Goal: Task Accomplishment & Management: Use online tool/utility

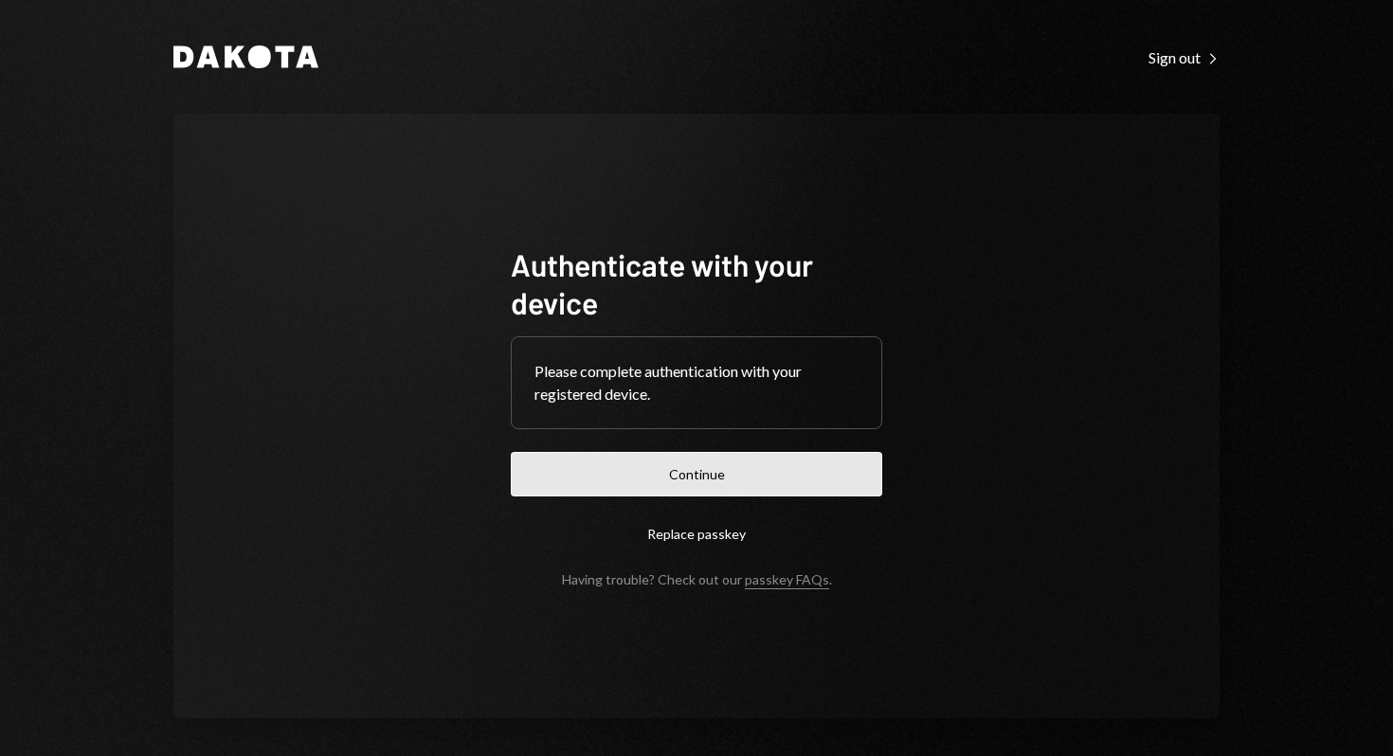
click at [776, 475] on button "Continue" at bounding box center [696, 474] width 371 height 45
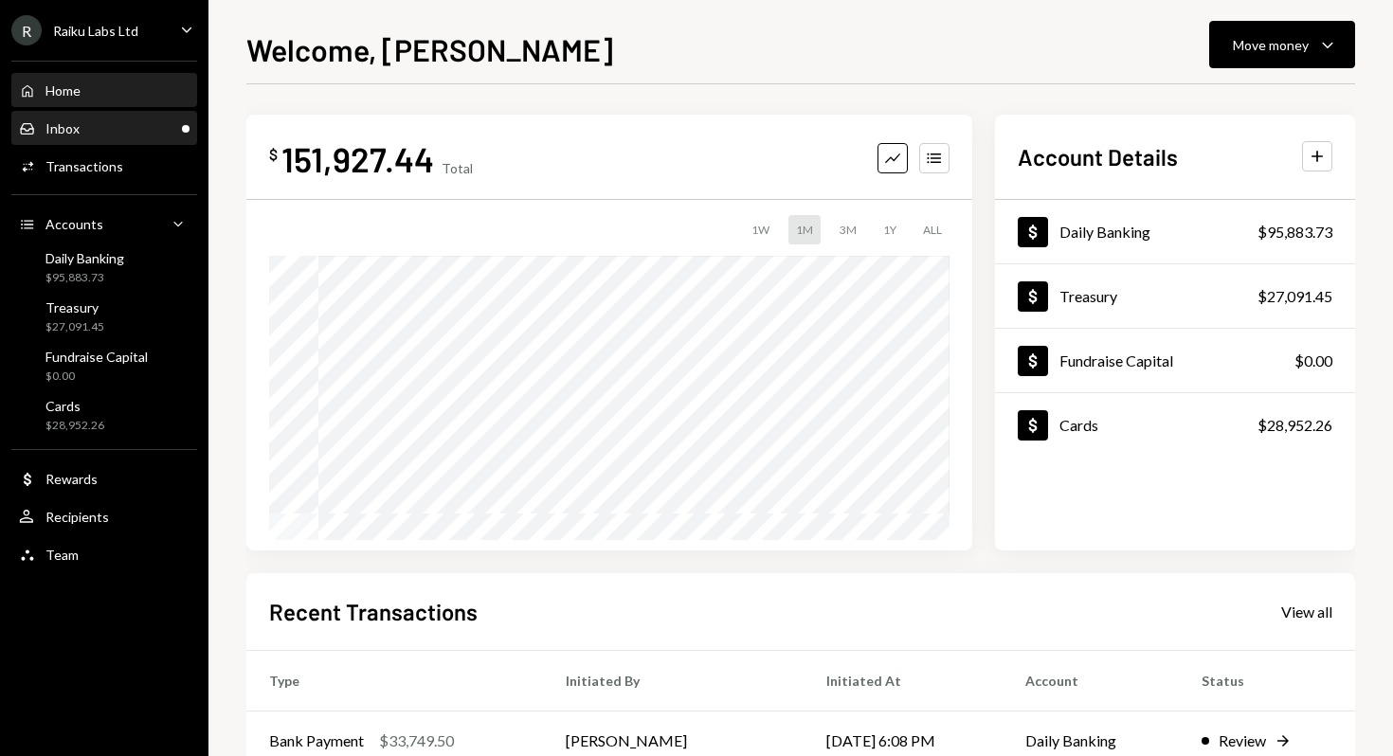
click at [149, 123] on div "Inbox Inbox" at bounding box center [104, 128] width 171 height 17
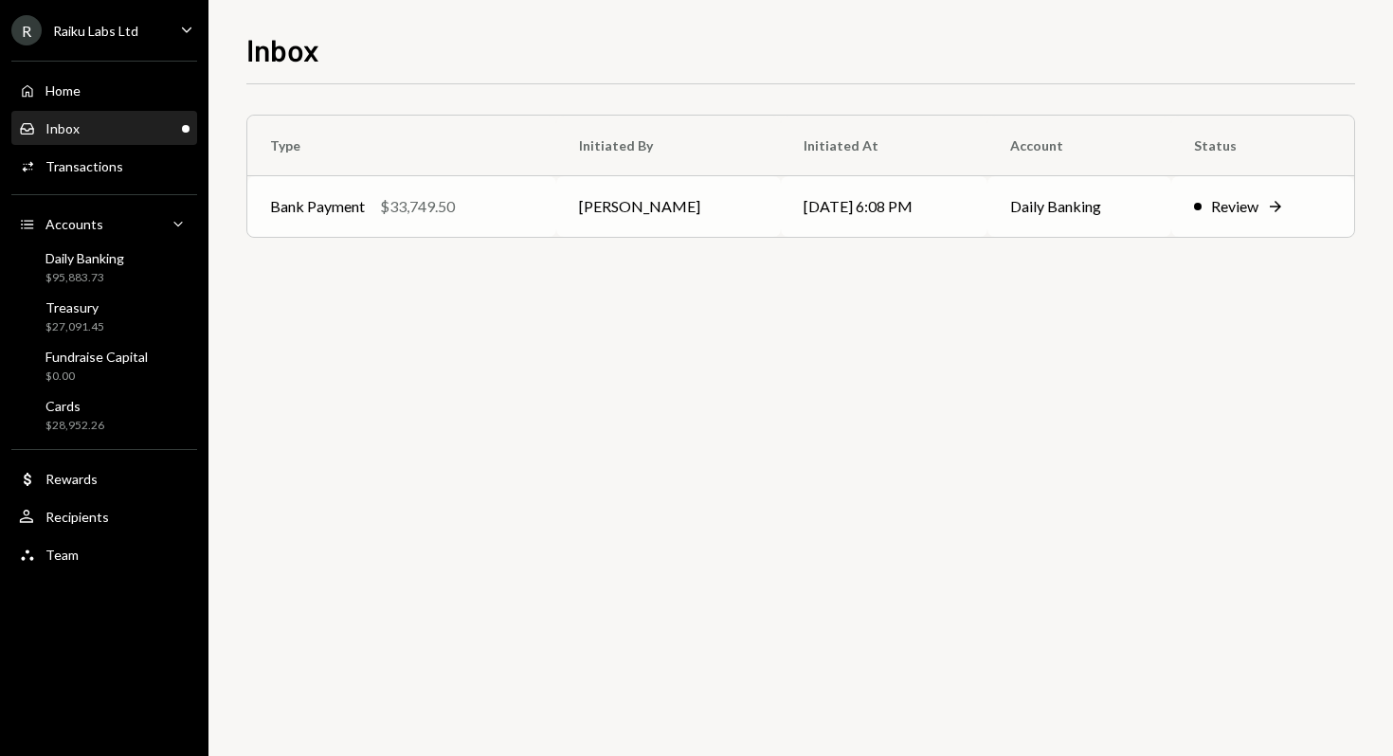
click at [636, 212] on td "[PERSON_NAME]" at bounding box center [668, 206] width 224 height 61
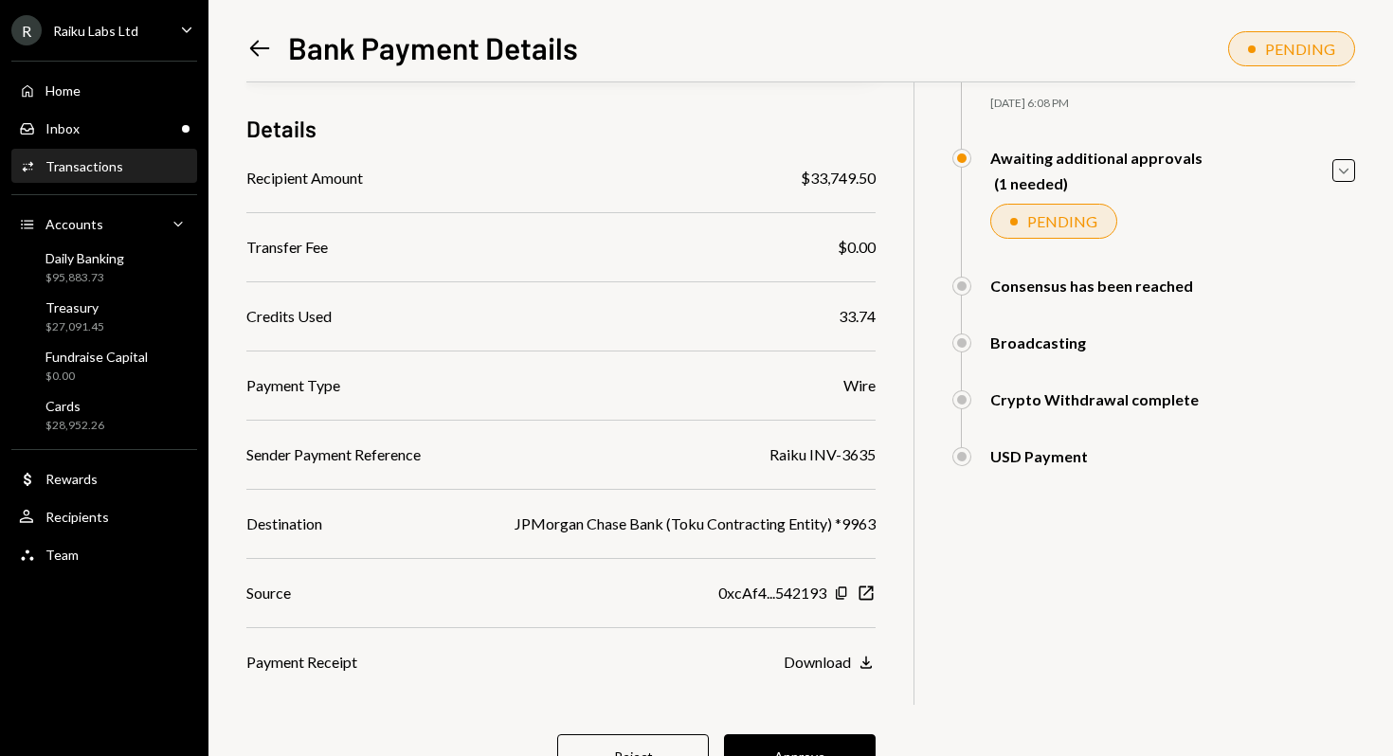
scroll to position [217, 0]
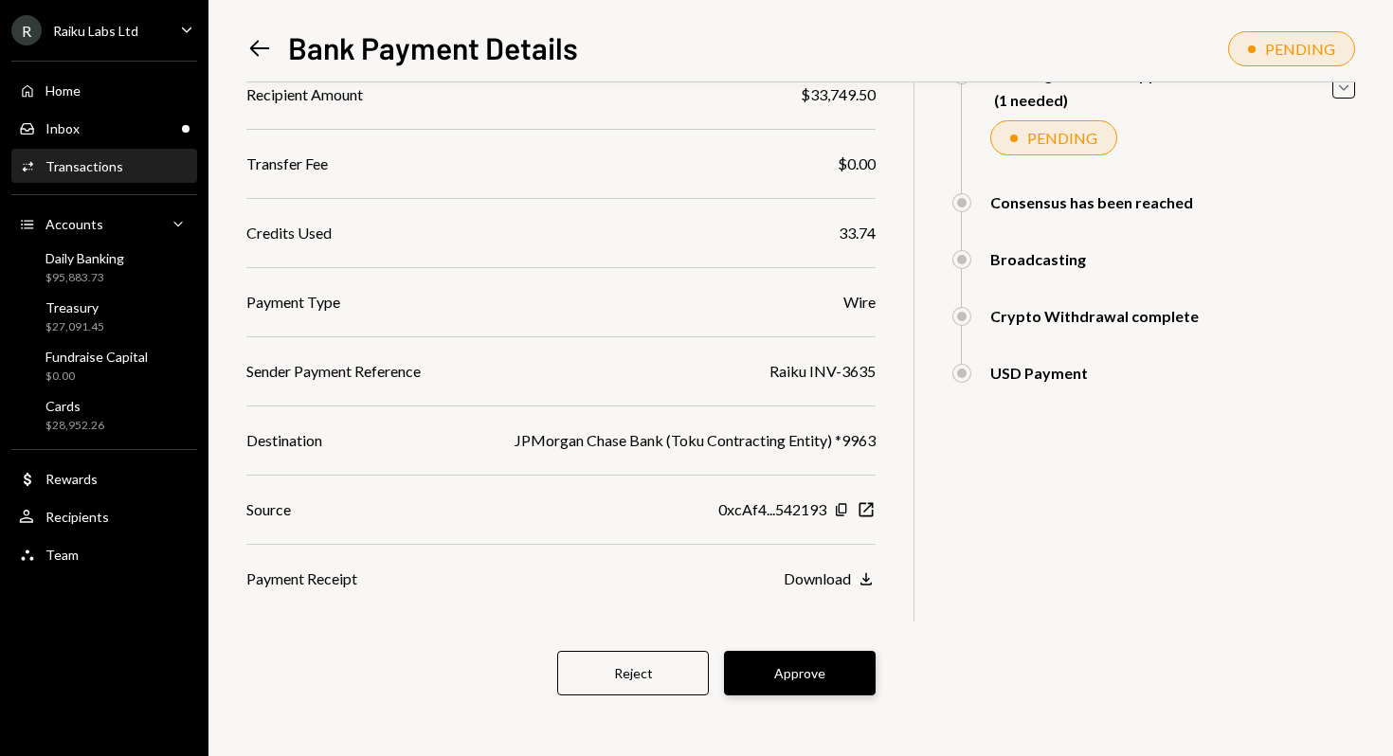
click at [800, 676] on button "Approve" at bounding box center [800, 673] width 152 height 45
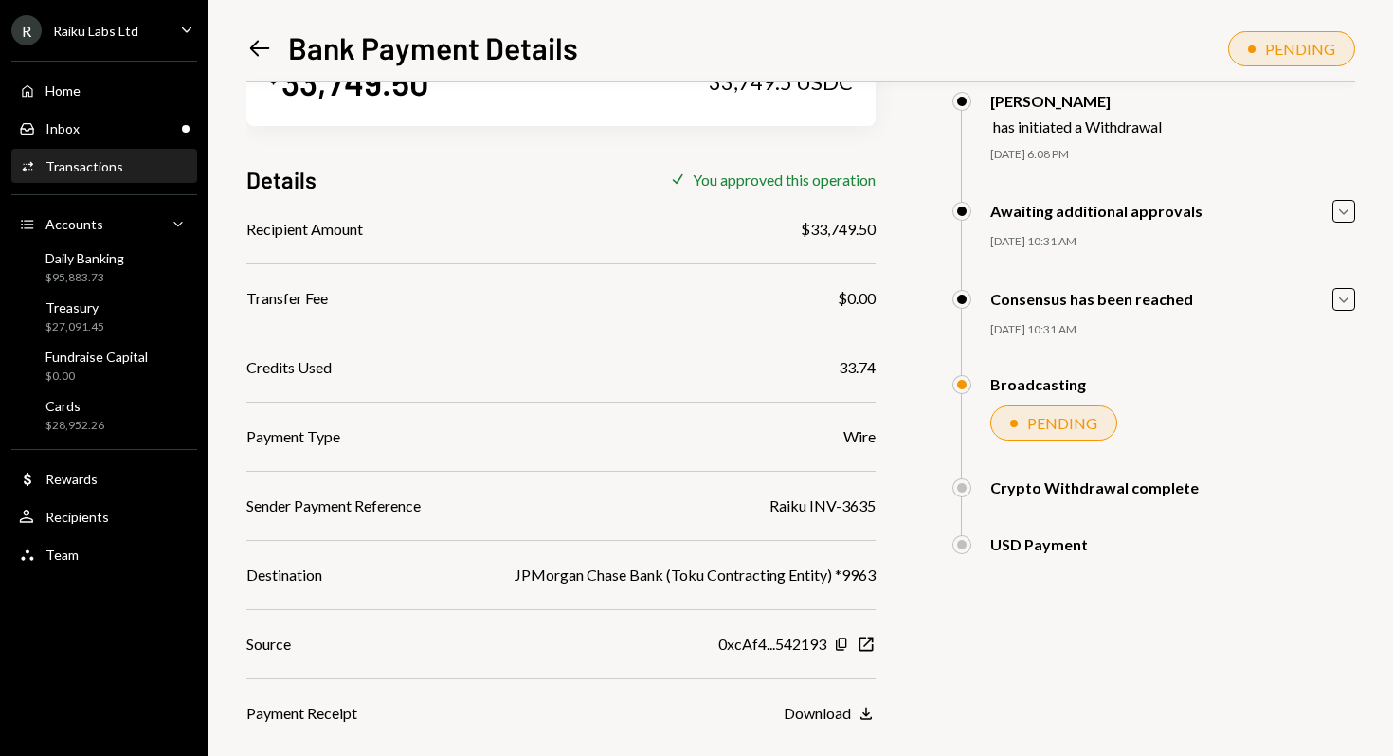
click at [1027, 709] on div "$ 33,749.50 33,749.5 USDC Details Check You approved this operation Recipient A…" at bounding box center [800, 378] width 1109 height 756
click at [842, 714] on div "Download" at bounding box center [817, 713] width 67 height 18
